Goal: Transaction & Acquisition: Book appointment/travel/reservation

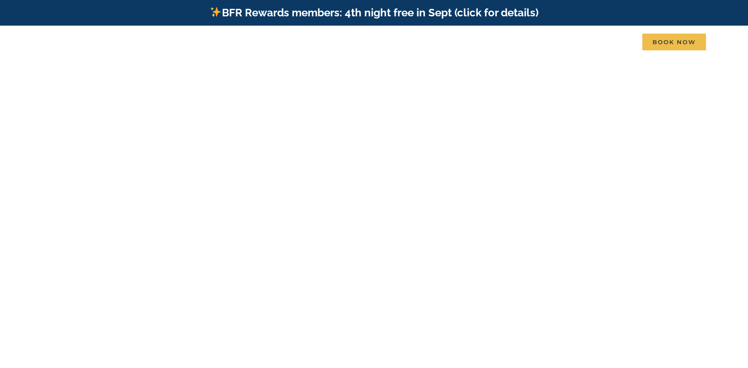
click at [440, 213] on div at bounding box center [374, 238] width 354 height 62
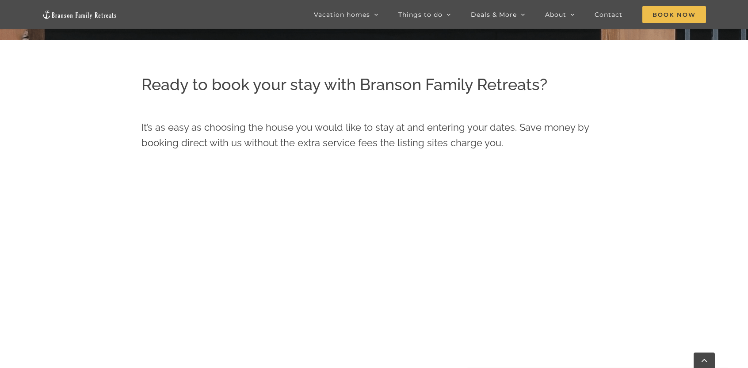
scroll to position [324, 0]
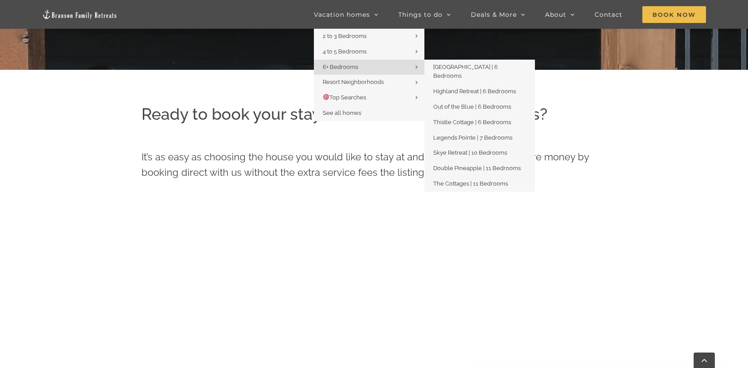
click at [344, 68] on span "6+ Bedrooms" at bounding box center [340, 67] width 35 height 7
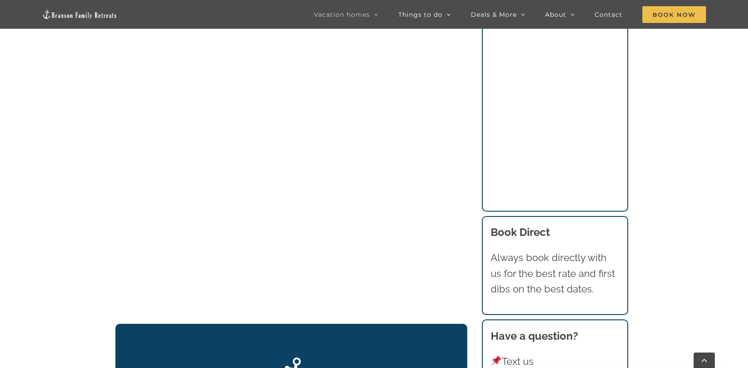
scroll to position [1009, 0]
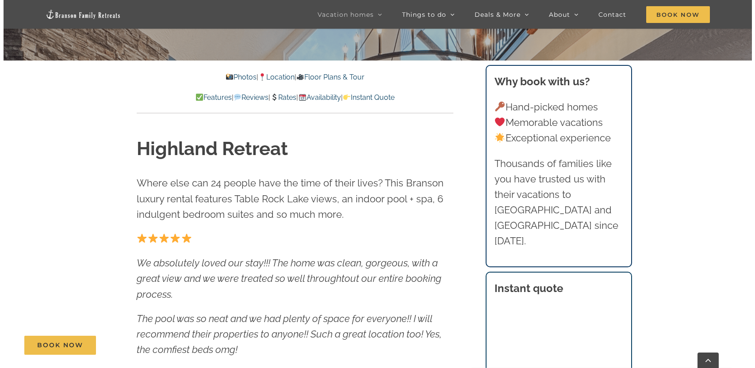
scroll to position [221, 0]
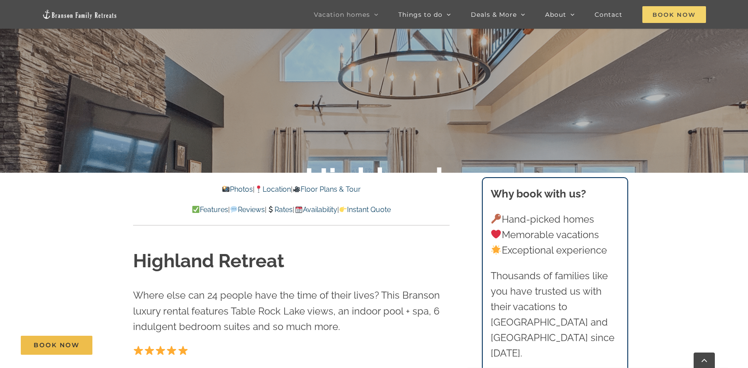
click at [680, 11] on span "Book Now" at bounding box center [674, 14] width 64 height 17
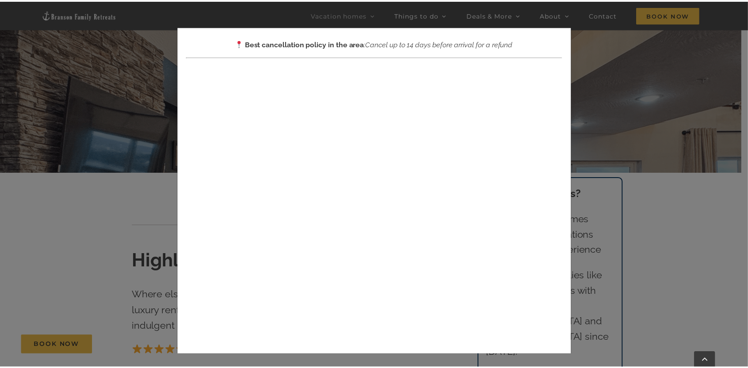
scroll to position [88, 0]
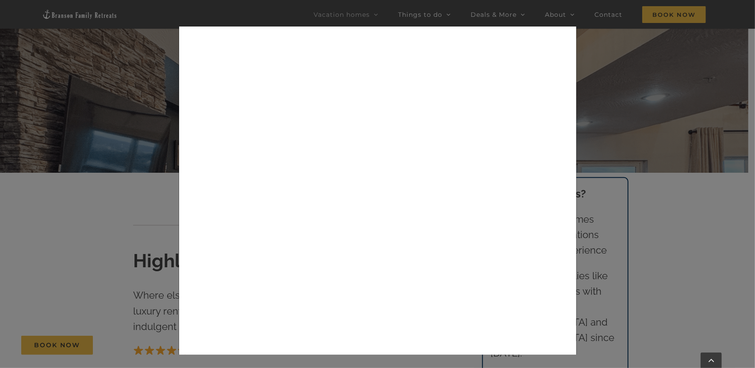
click at [132, 190] on div "× Book now Best cancellation policy in the area : Cancel up to 14 days before a…" at bounding box center [377, 184] width 755 height 368
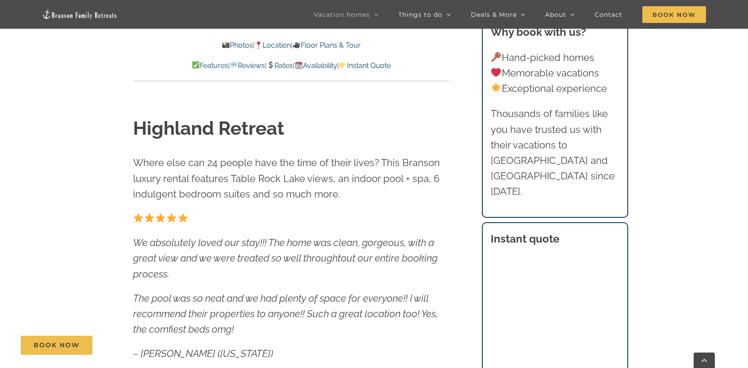
scroll to position [486, 0]
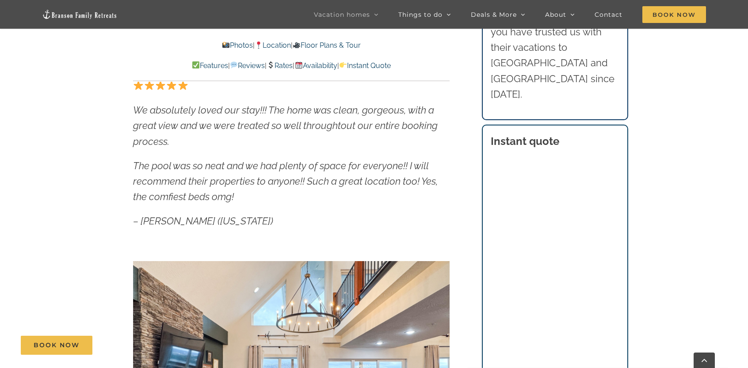
click at [287, 64] on link "Rates" at bounding box center [280, 65] width 26 height 8
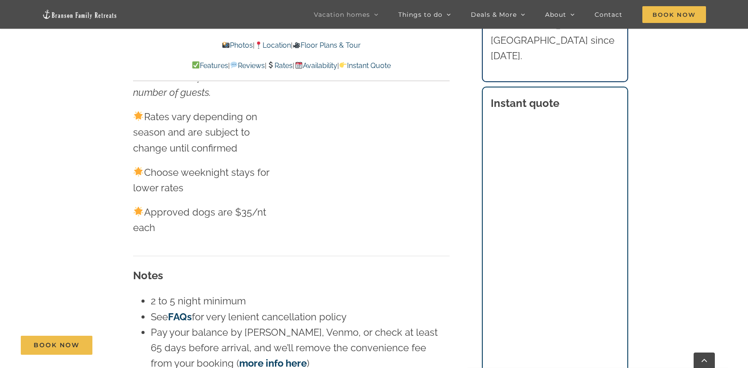
scroll to position [5093, 0]
